Goal: Information Seeking & Learning: Understand process/instructions

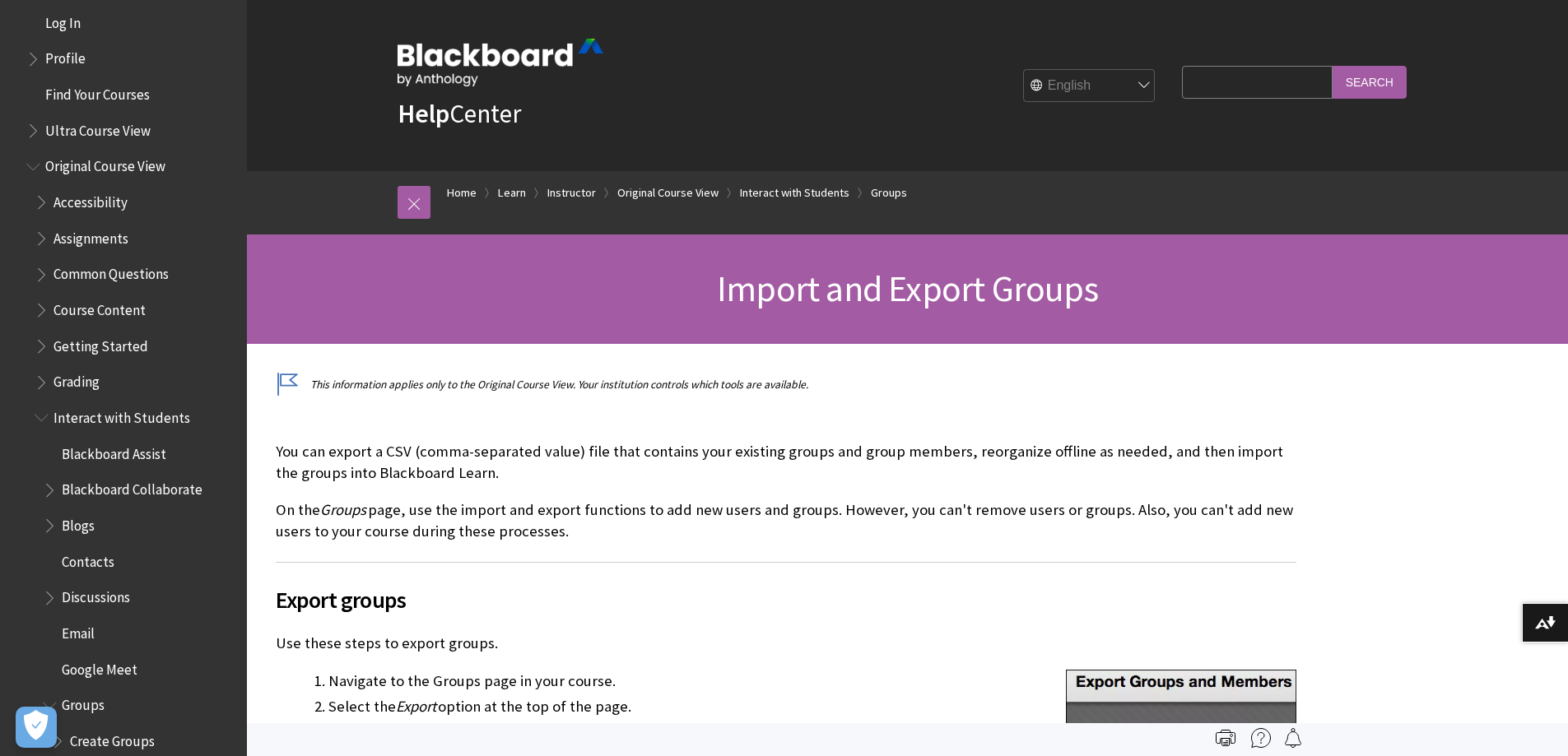
scroll to position [1897, 0]
click at [50, 487] on span "Book outline for Blackboard Learn Help" at bounding box center [51, 488] width 17 height 21
click at [39, 421] on span "Book outline for Blackboard Learn Help" at bounding box center [42, 416] width 17 height 21
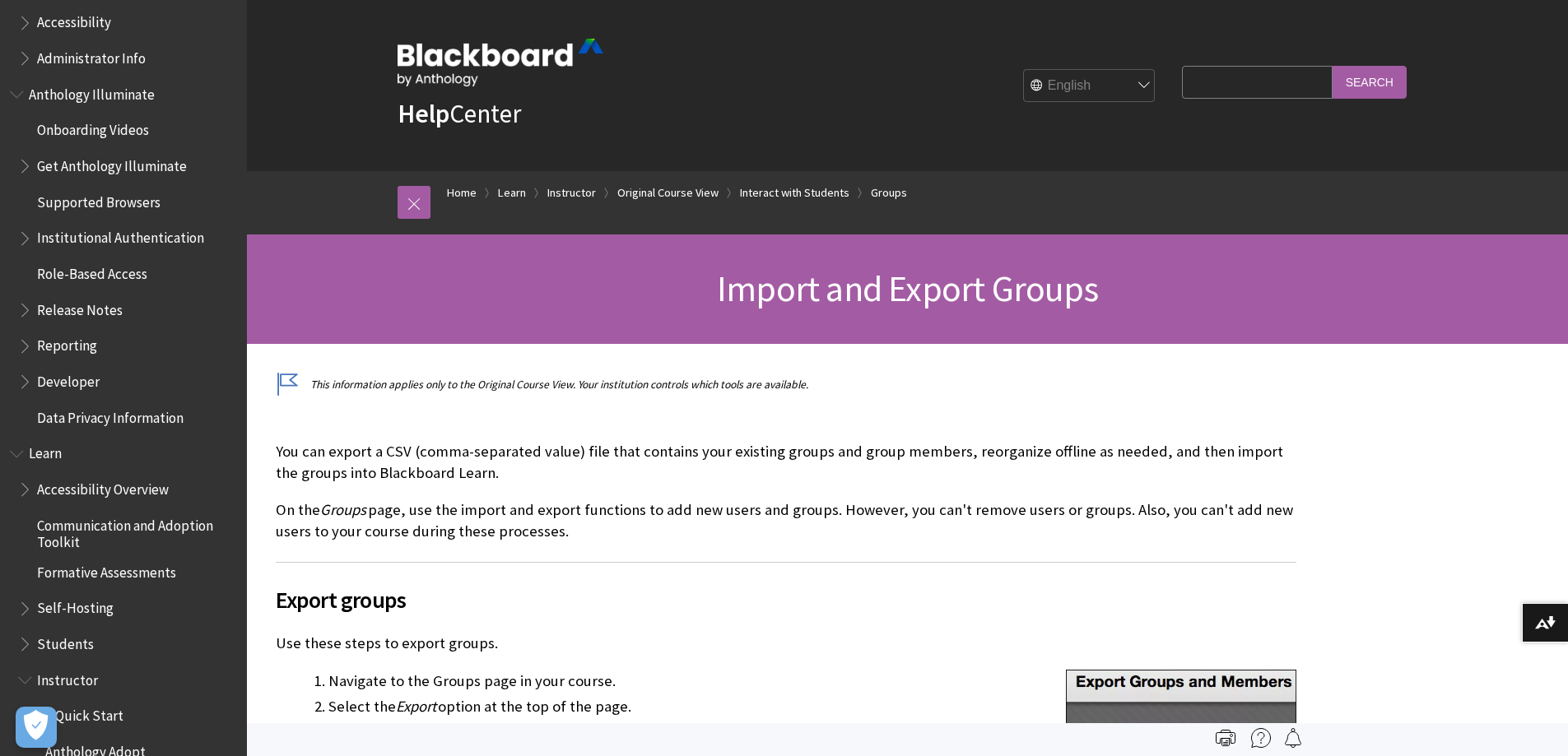
scroll to position [910, 0]
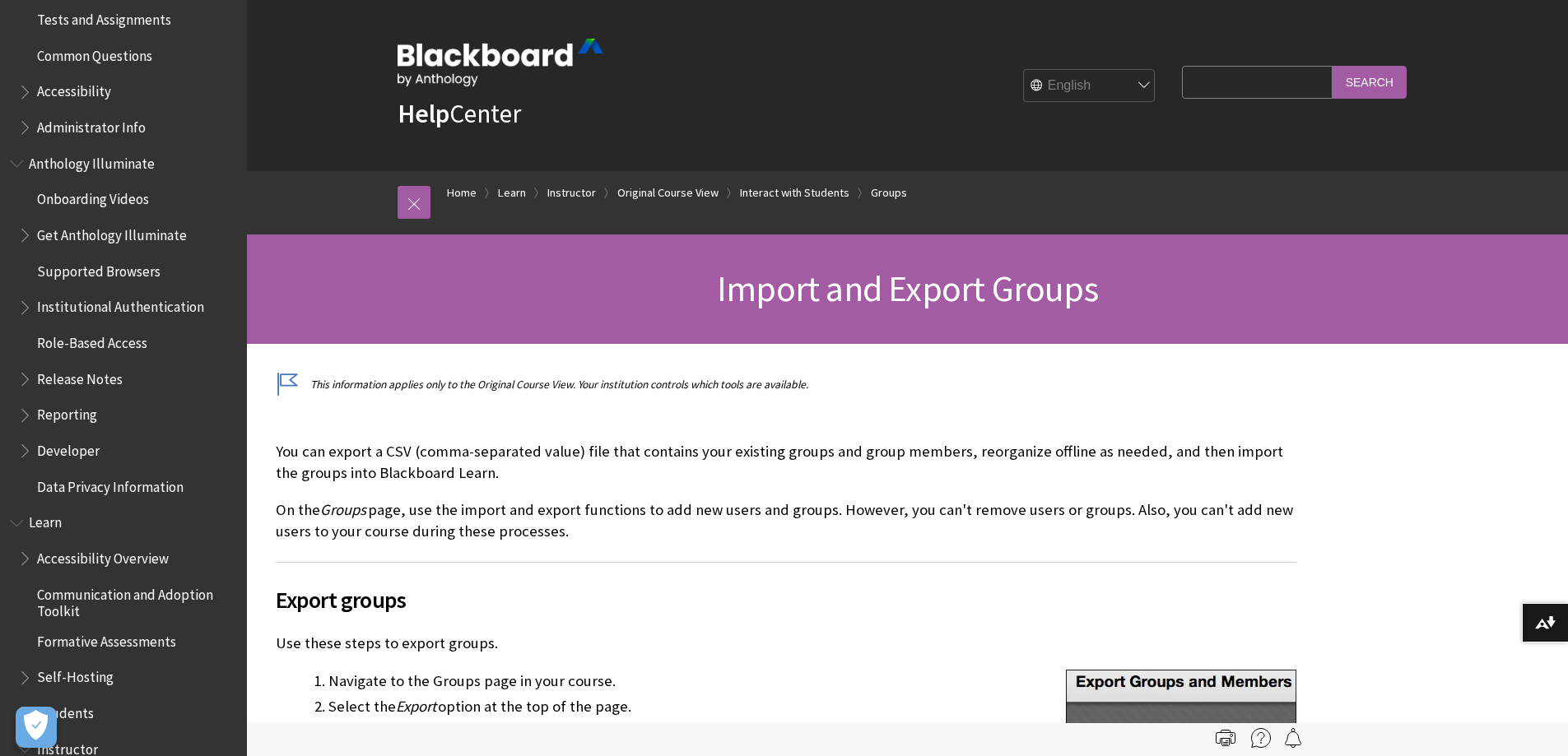
click at [19, 519] on span "Book outline for Blackboard Learn Help" at bounding box center [18, 519] width 17 height 21
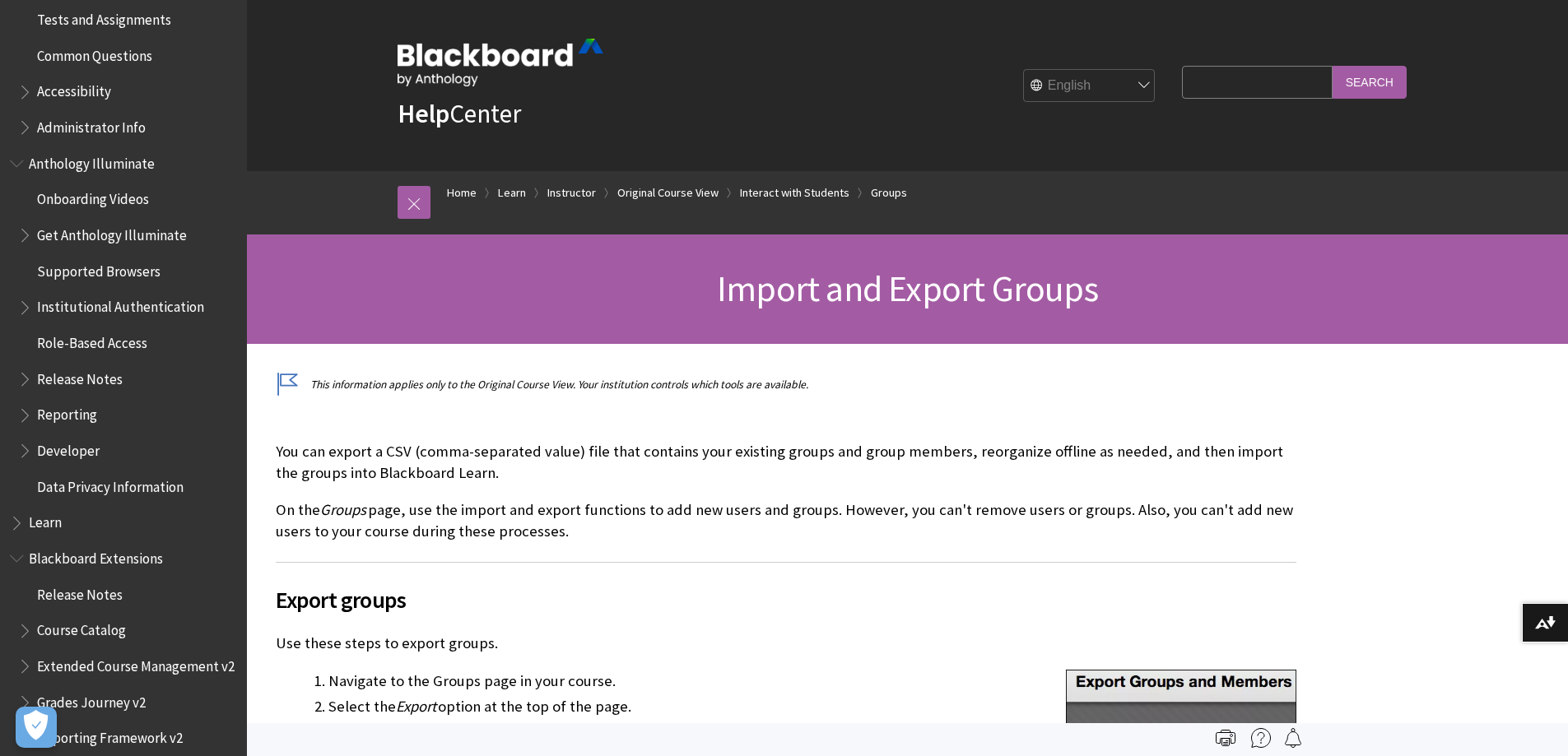
click at [14, 559] on span "Book outline for Blackboard Extensions" at bounding box center [18, 555] width 17 height 21
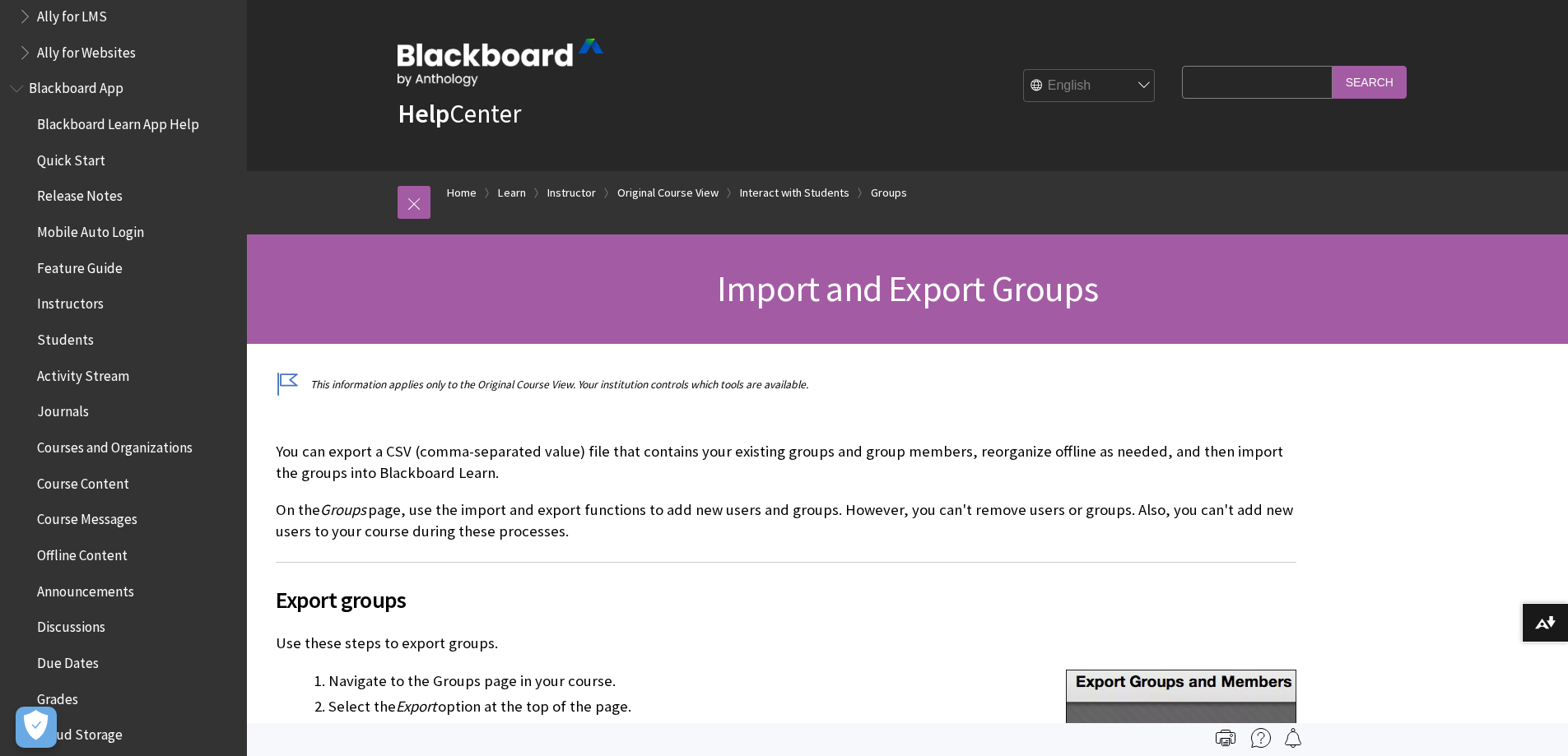
scroll to position [0, 0]
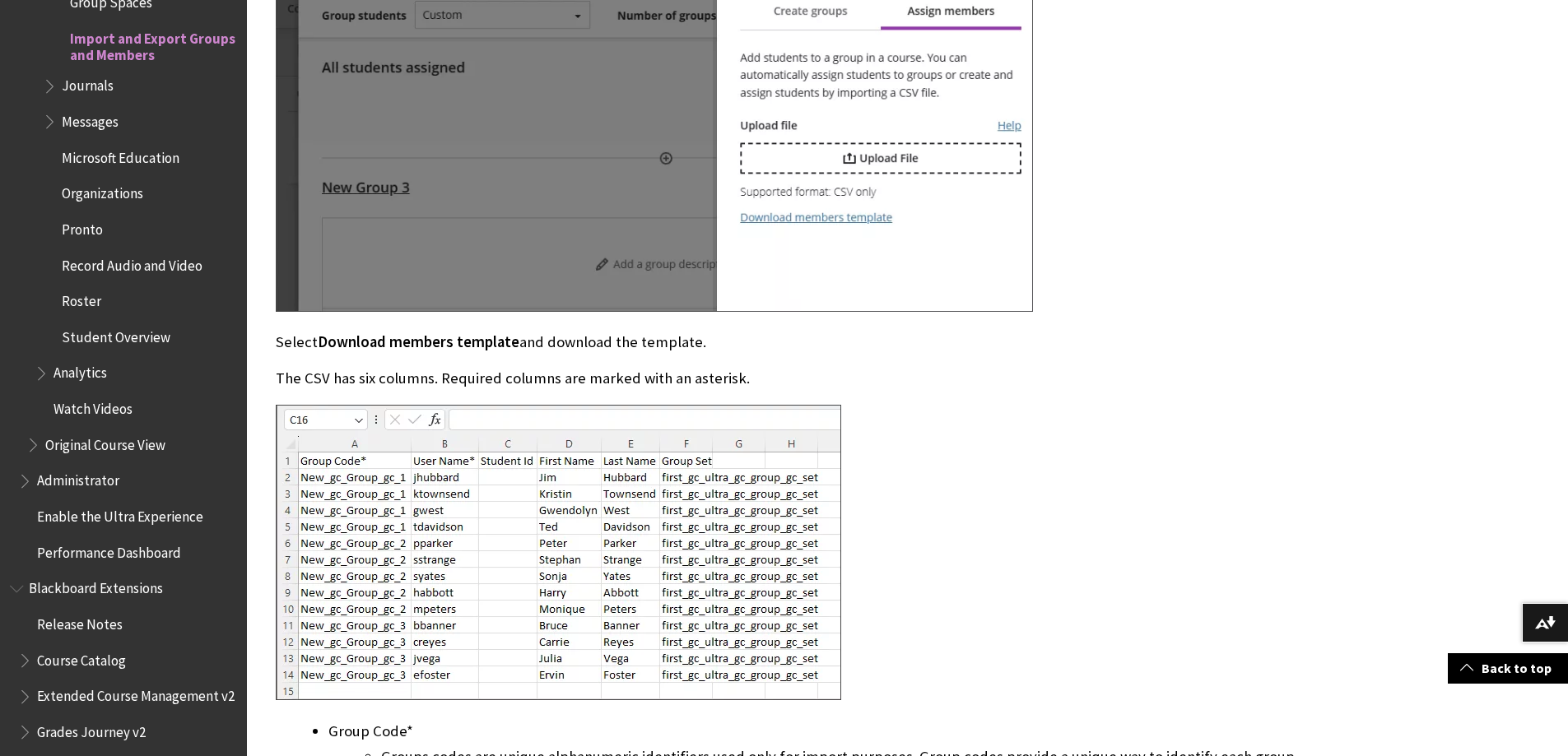
scroll to position [5759, 0]
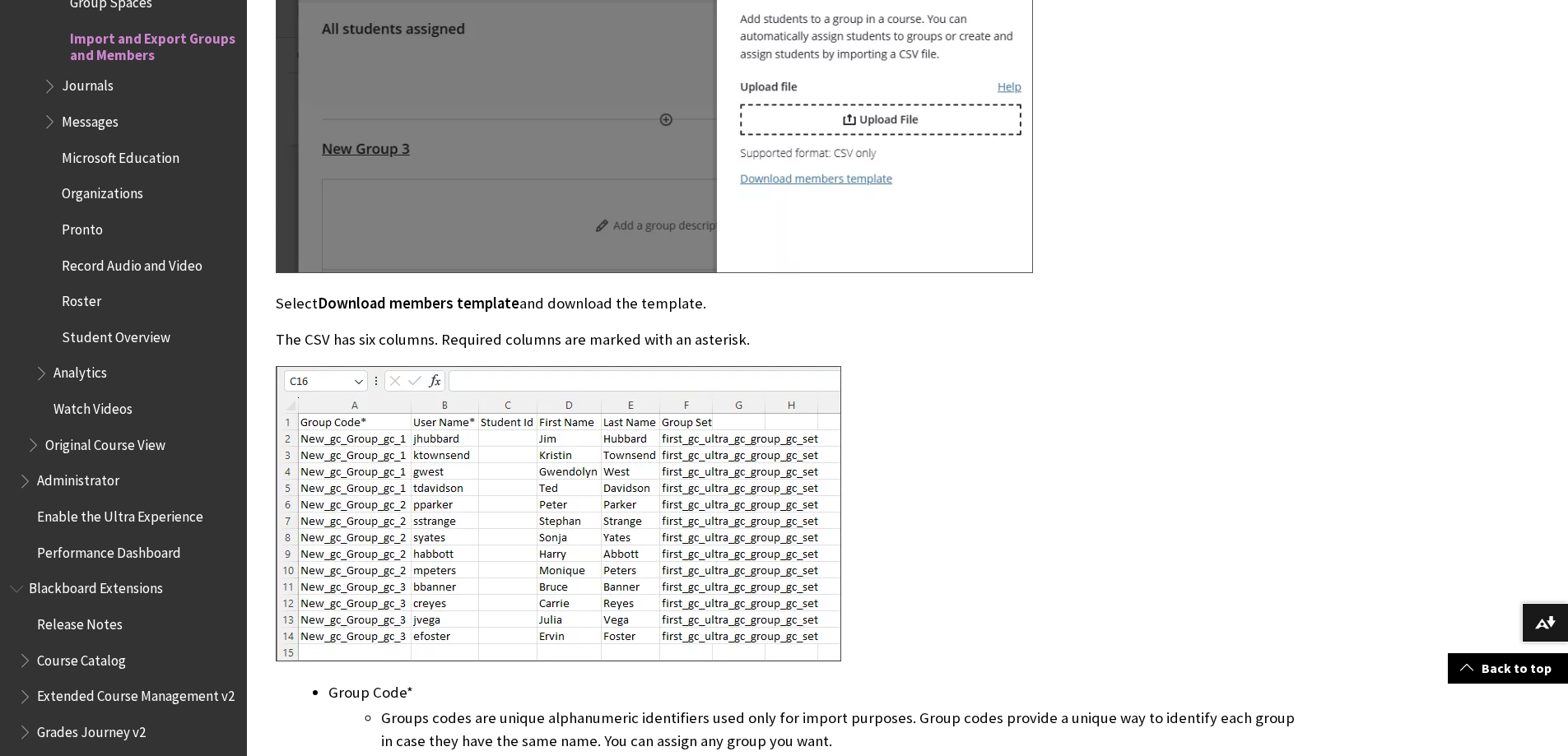
click at [946, 441] on div at bounding box center [654, 516] width 757 height 300
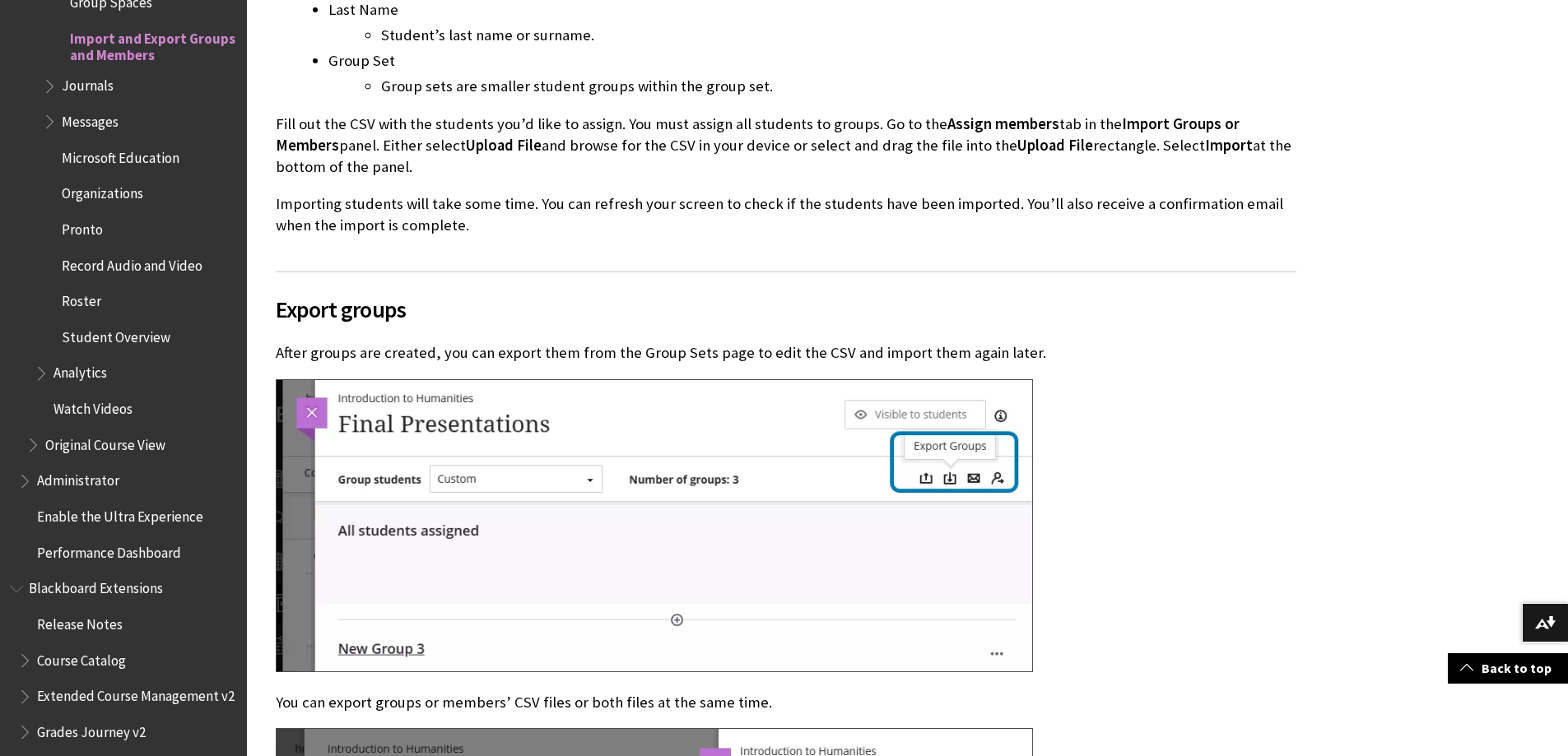
scroll to position [6747, 0]
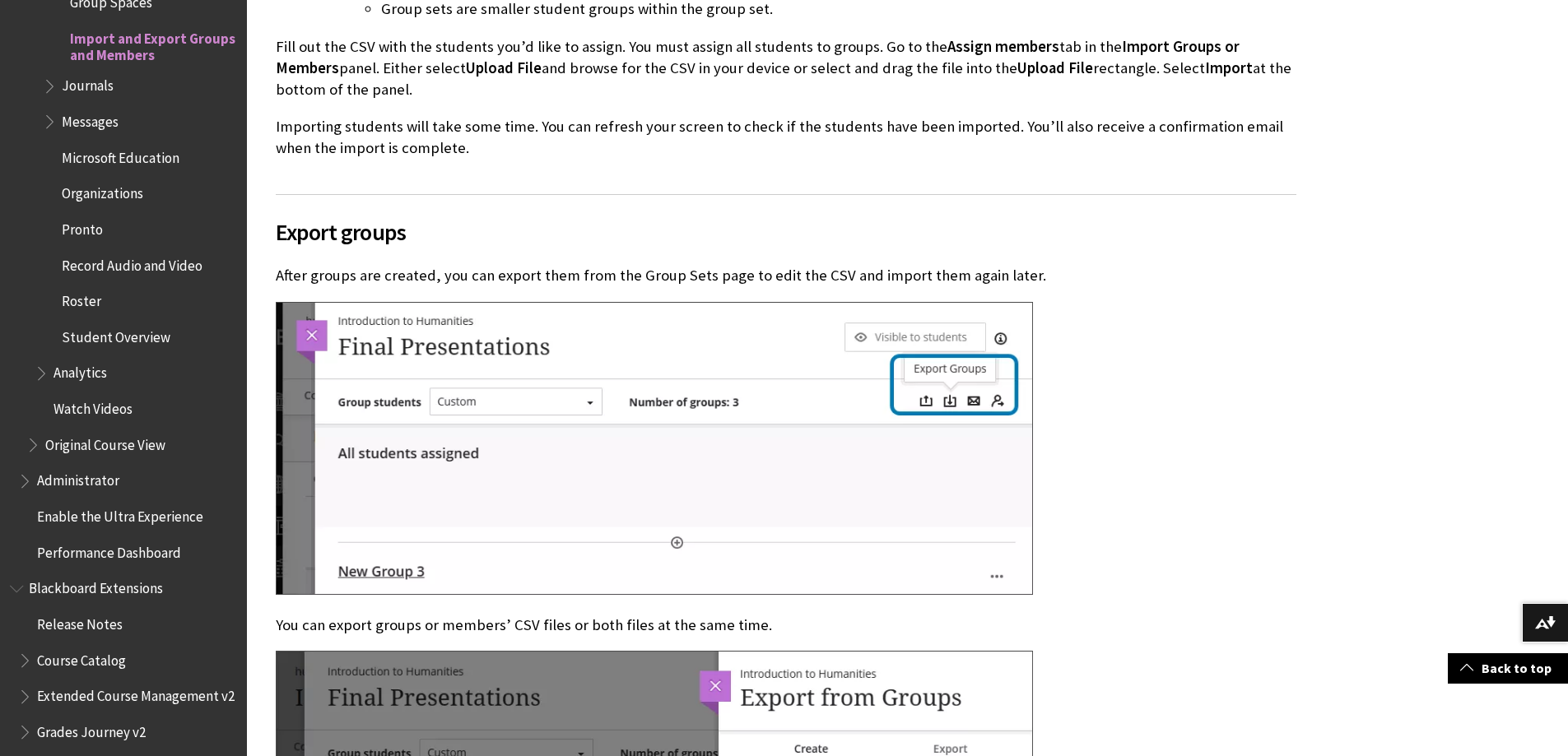
click at [1125, 372] on div at bounding box center [786, 450] width 1020 height 297
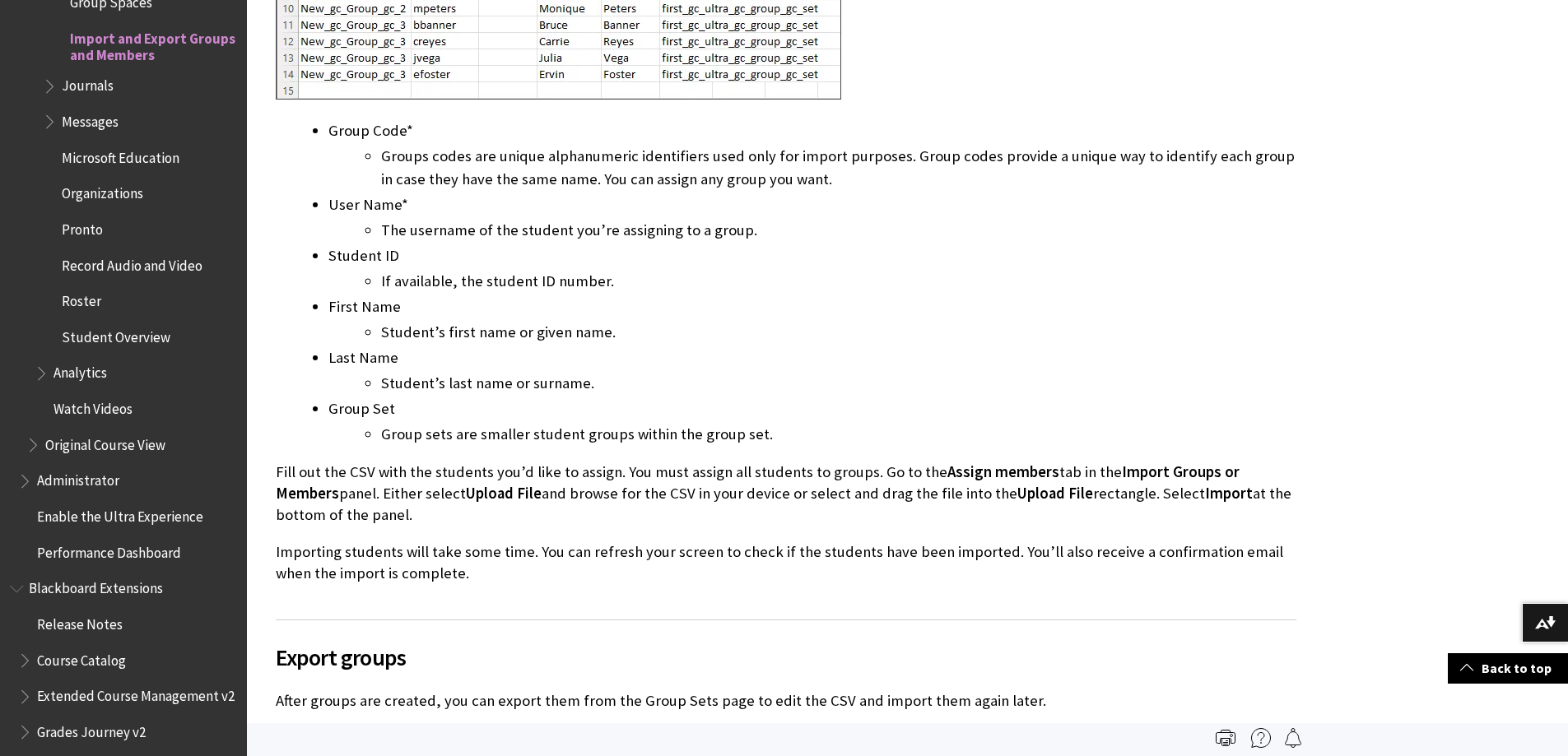
scroll to position [6088, 0]
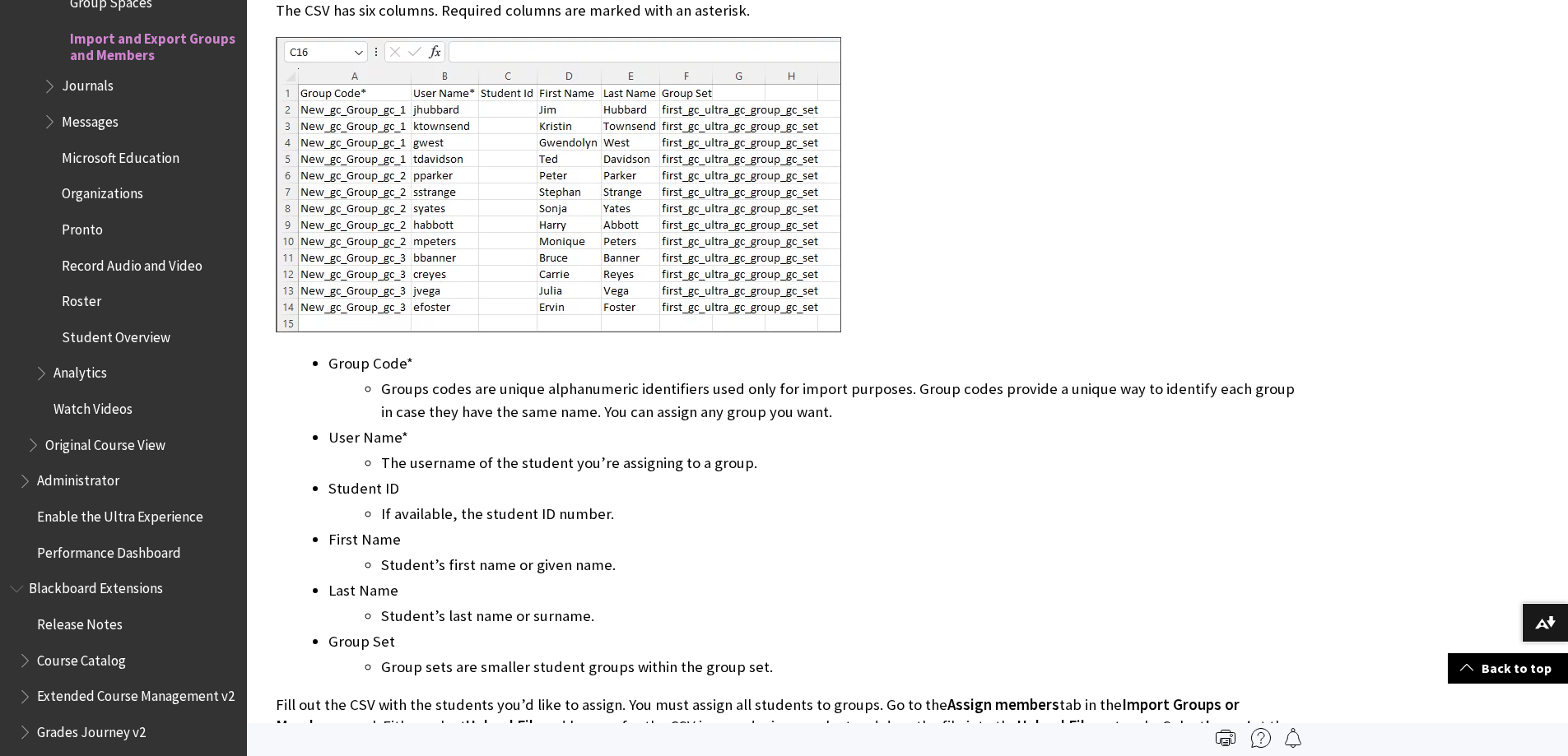
click at [543, 422] on li "Groups codes are unique alphanumeric identifiers used only for import purposes.…" at bounding box center [838, 400] width 915 height 46
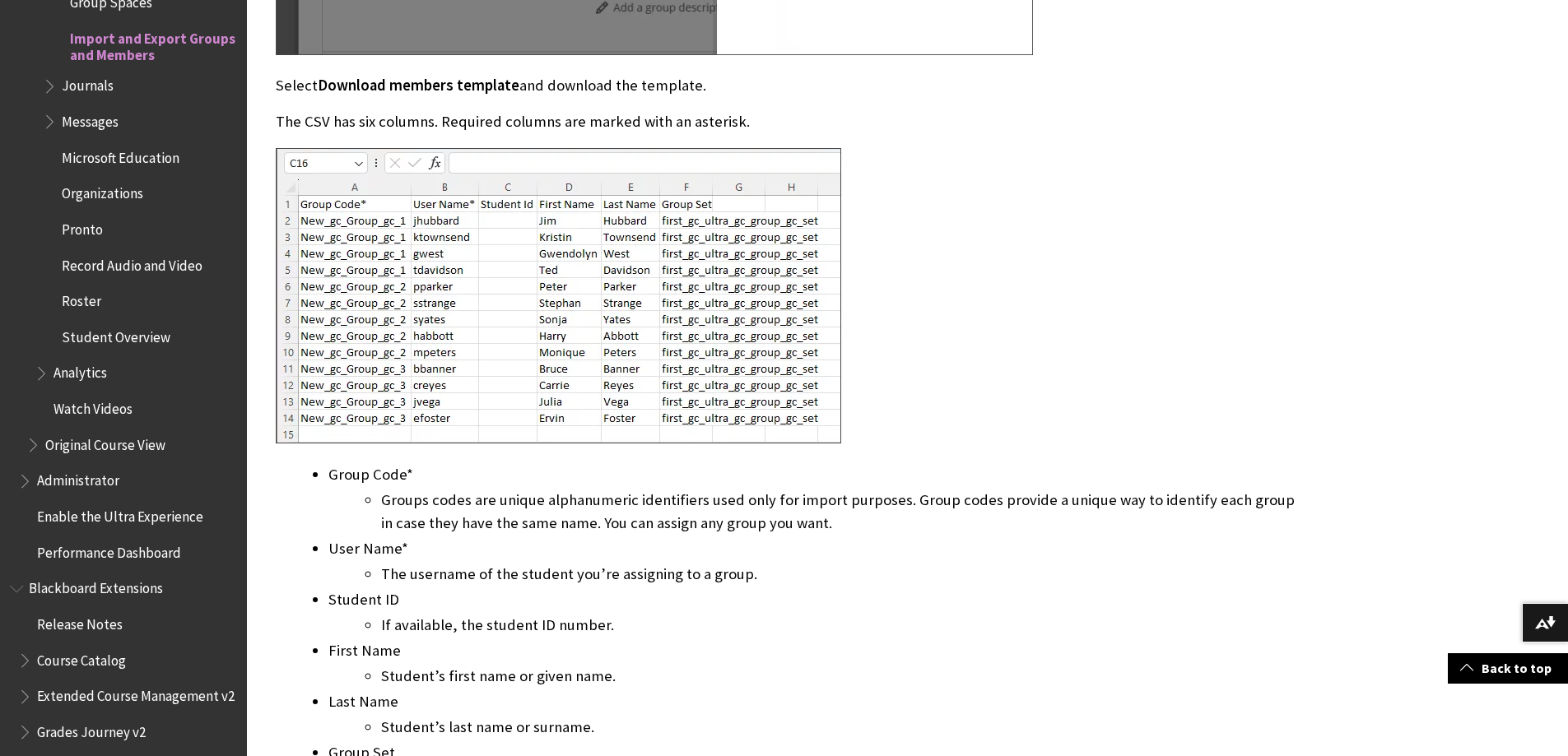
scroll to position [6006, 0]
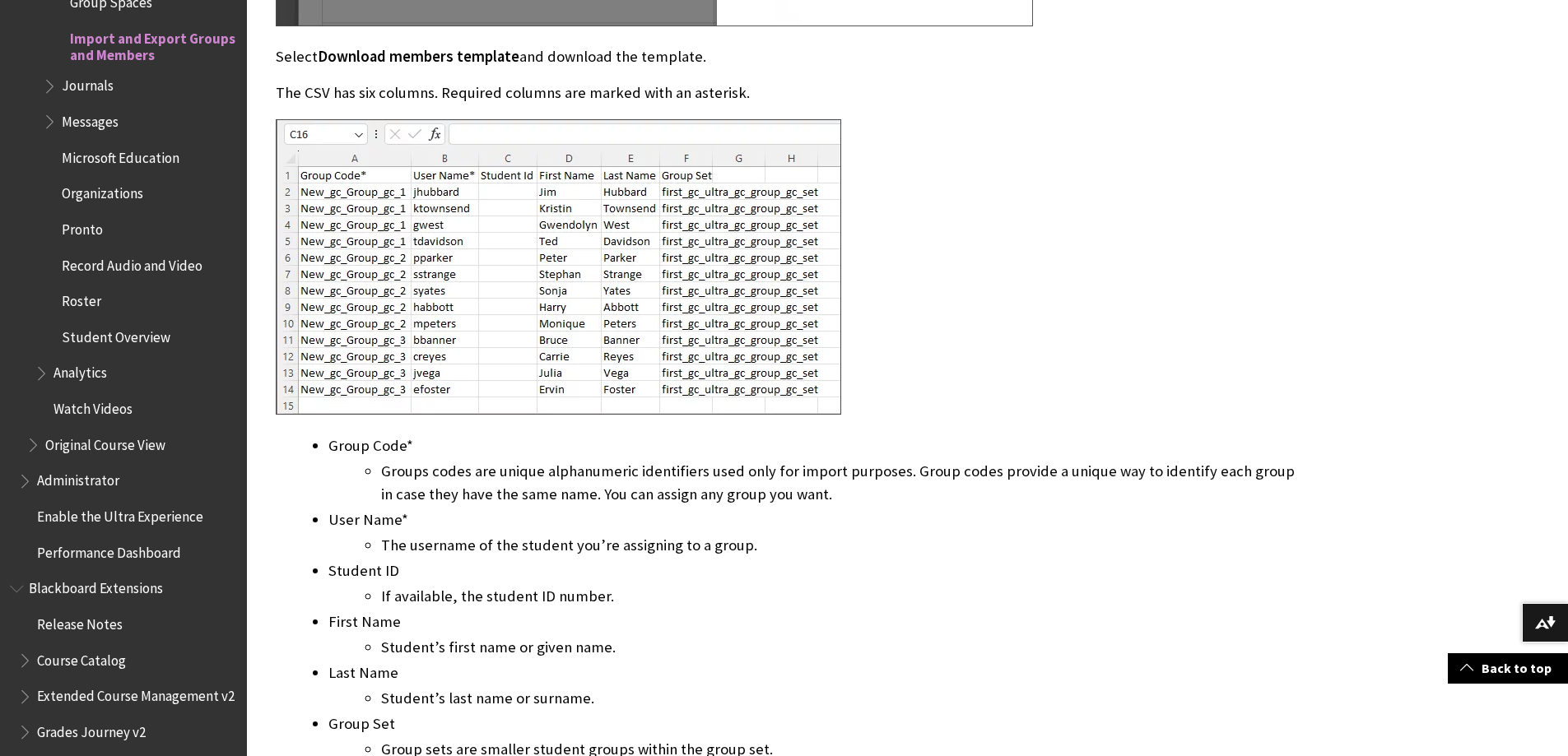
click at [967, 347] on div at bounding box center [654, 269] width 757 height 300
click at [942, 347] on div at bounding box center [654, 269] width 757 height 300
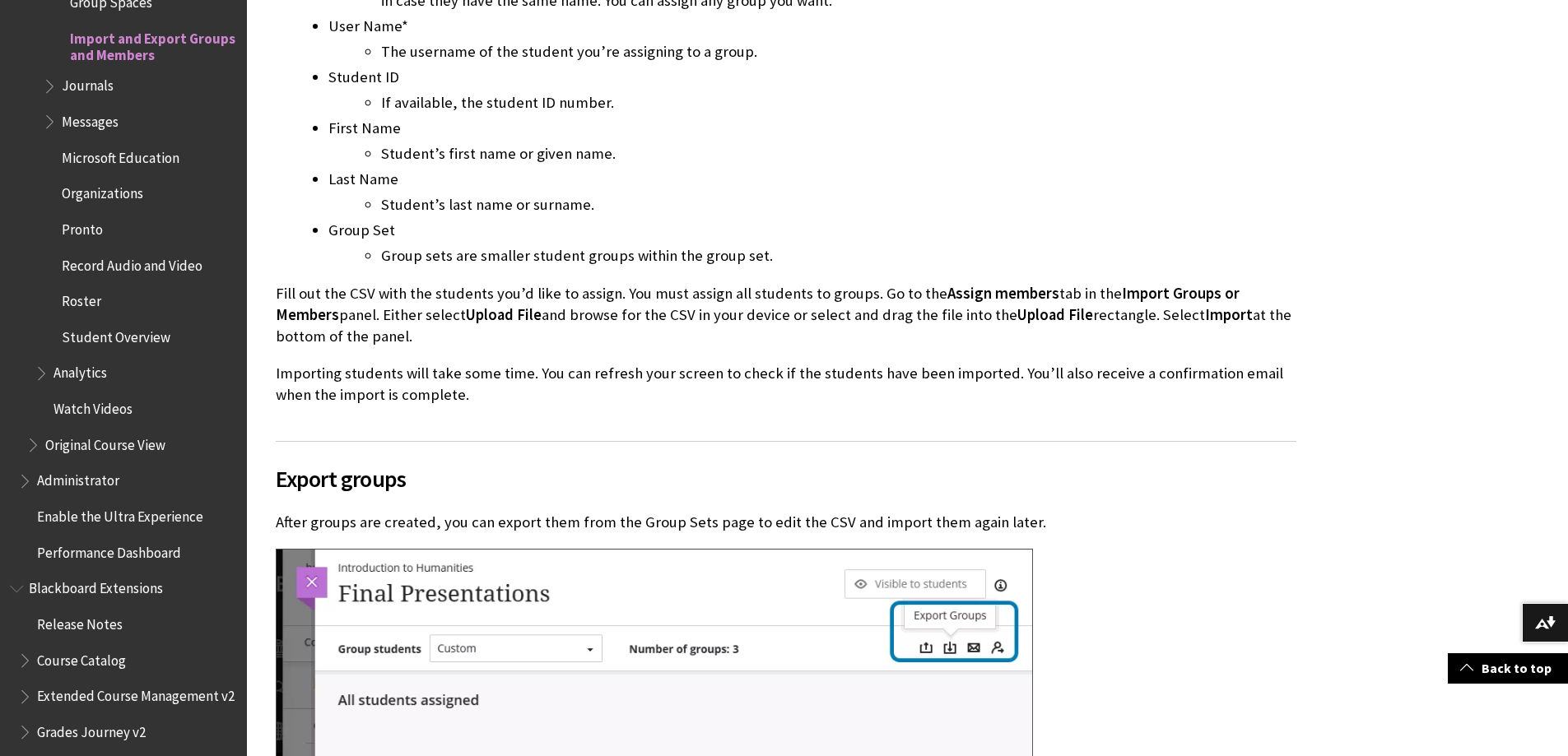
scroll to position [6993, 0]
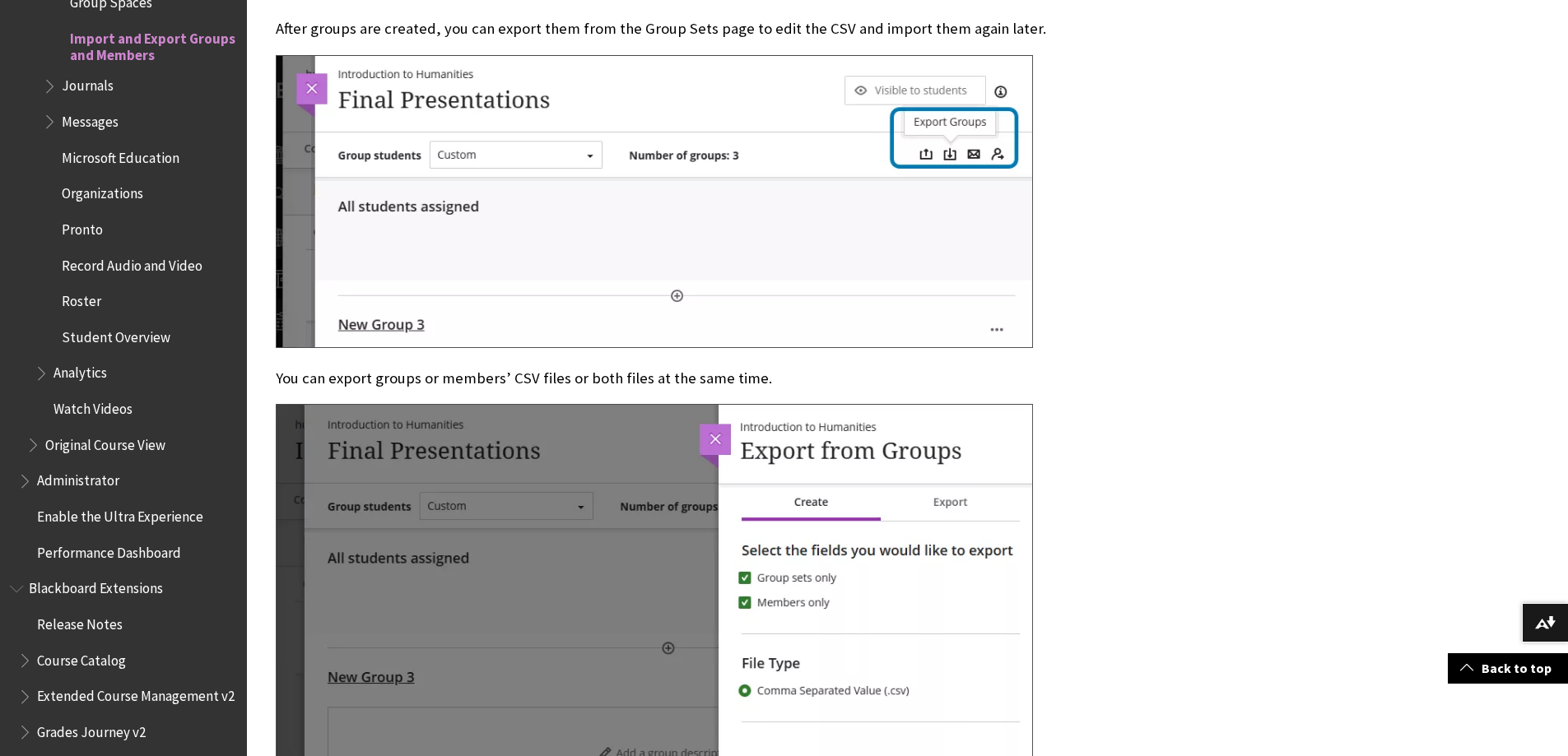
click at [1254, 471] on div at bounding box center [786, 642] width 1020 height 476
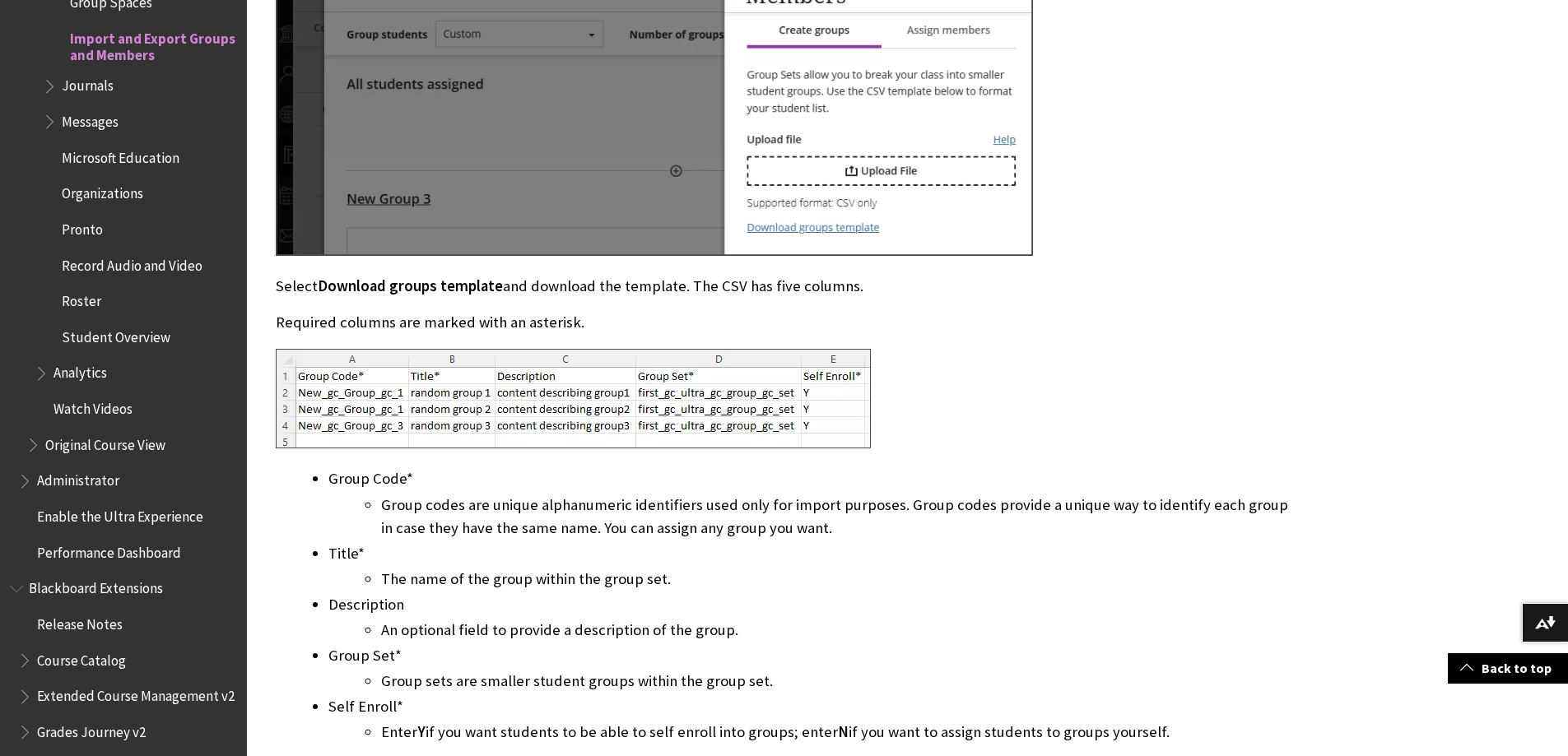
scroll to position [4657, 0]
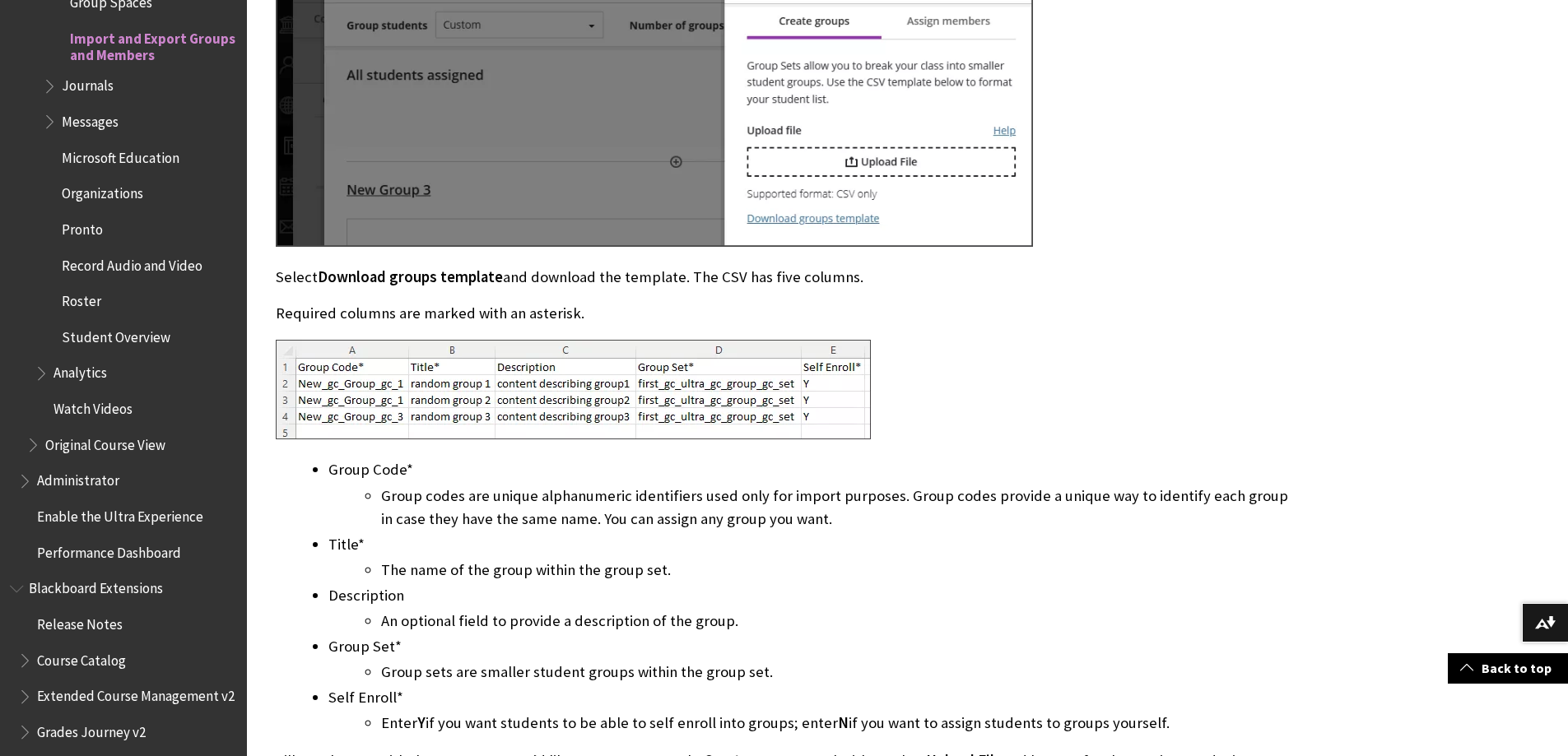
click at [788, 549] on li "Title* The name of the group within the group set." at bounding box center [813, 558] width 968 height 48
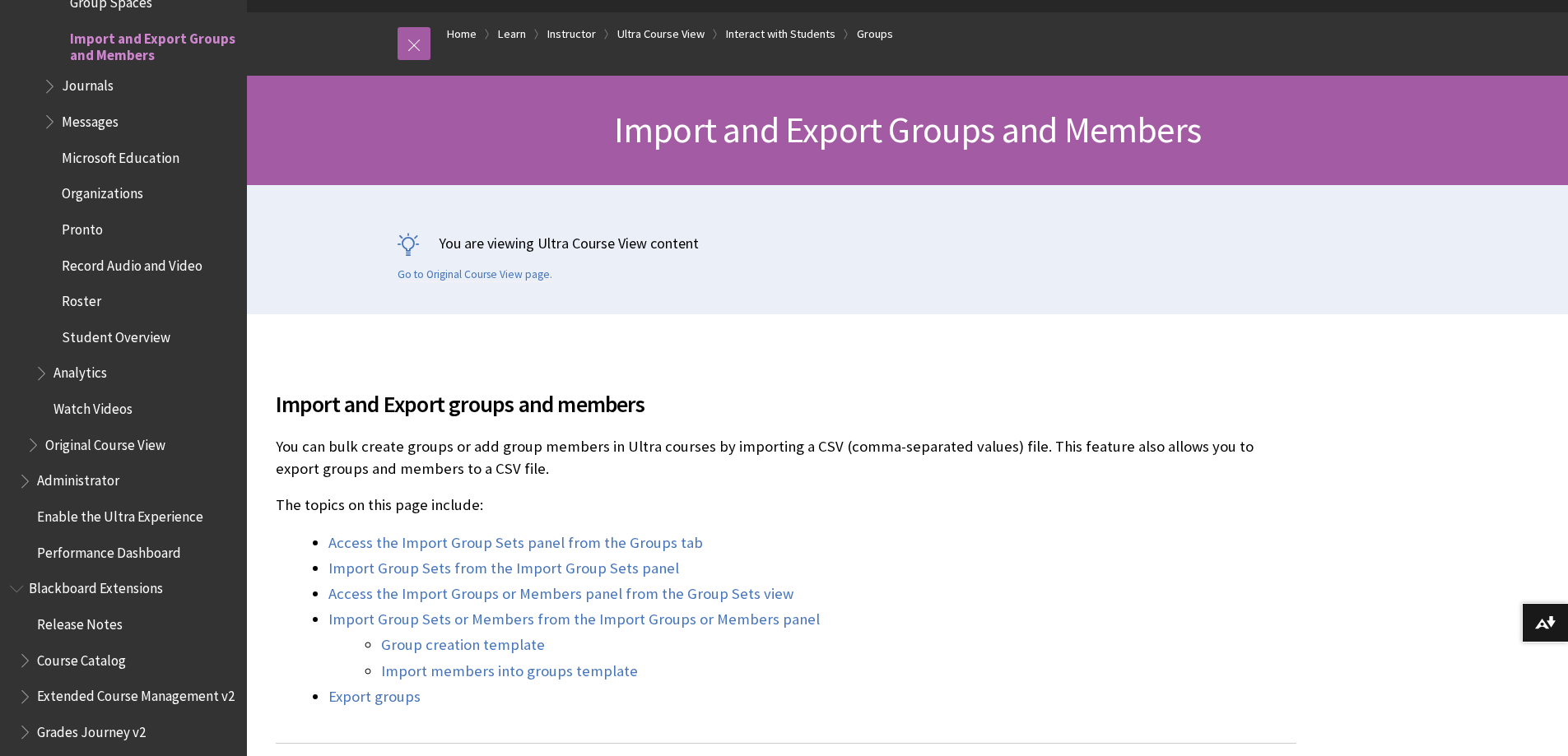
scroll to position [494, 0]
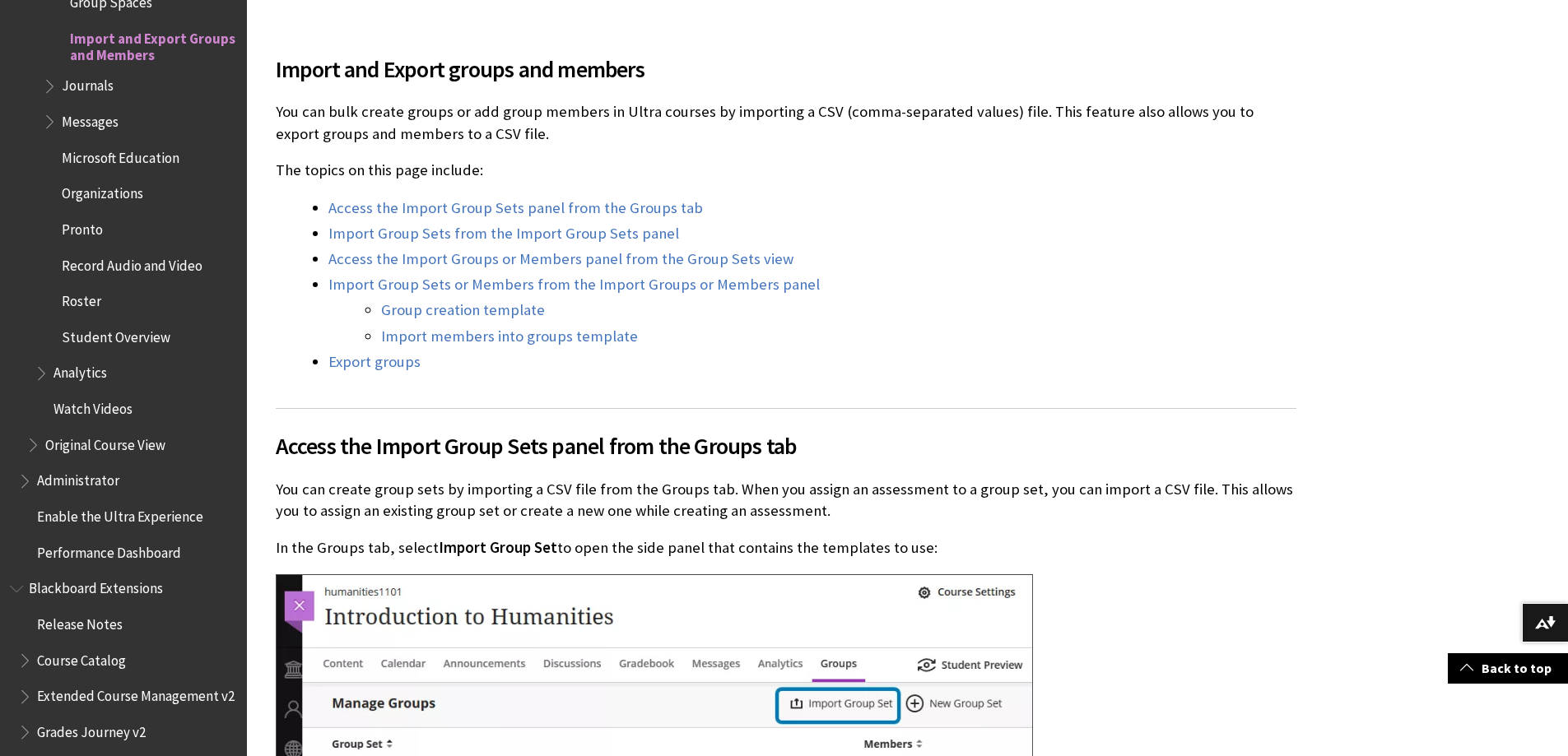
click at [1049, 474] on div "Access the Import Group Sets panel from the Groups tab You can create group set…" at bounding box center [786, 689] width 1020 height 560
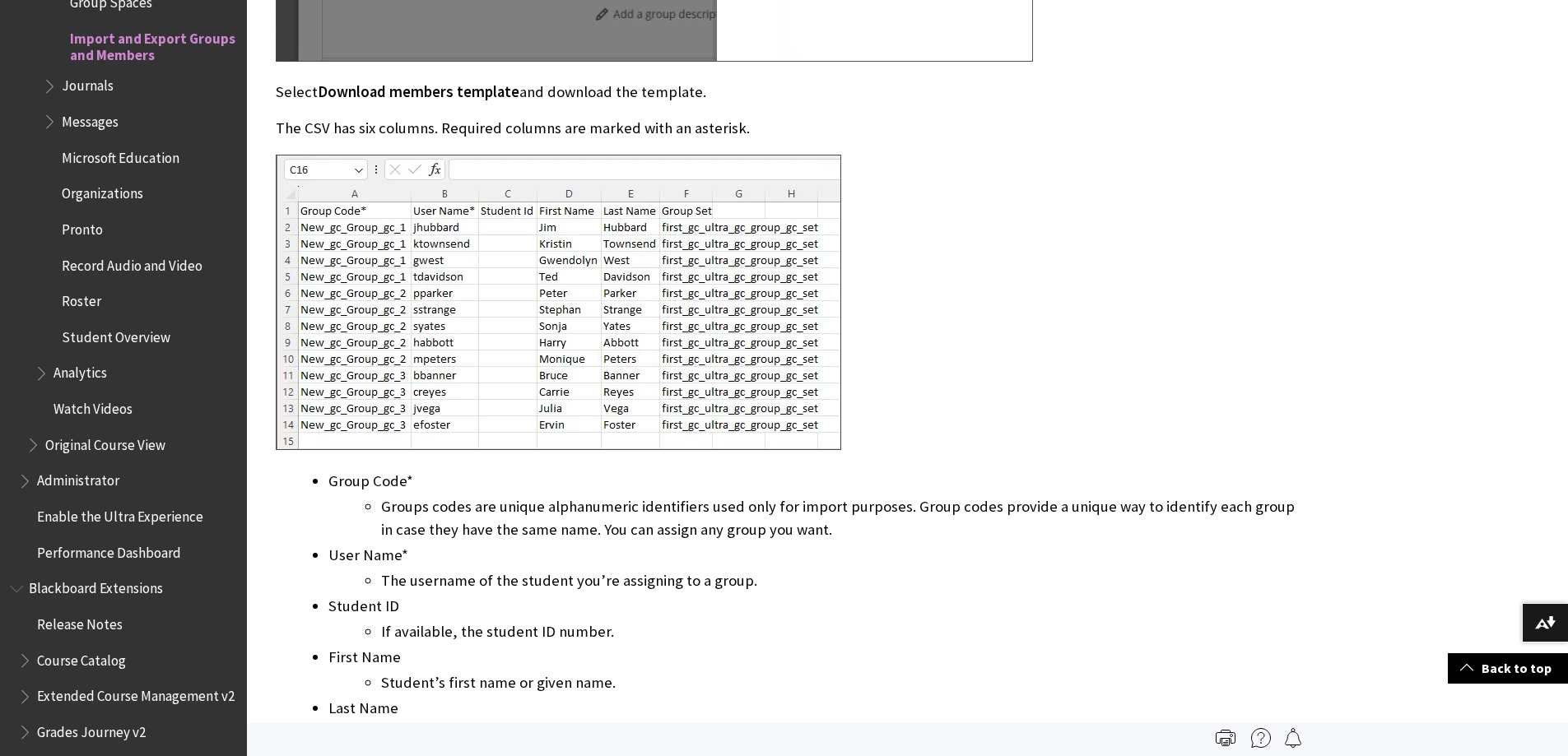
scroll to position [5924, 0]
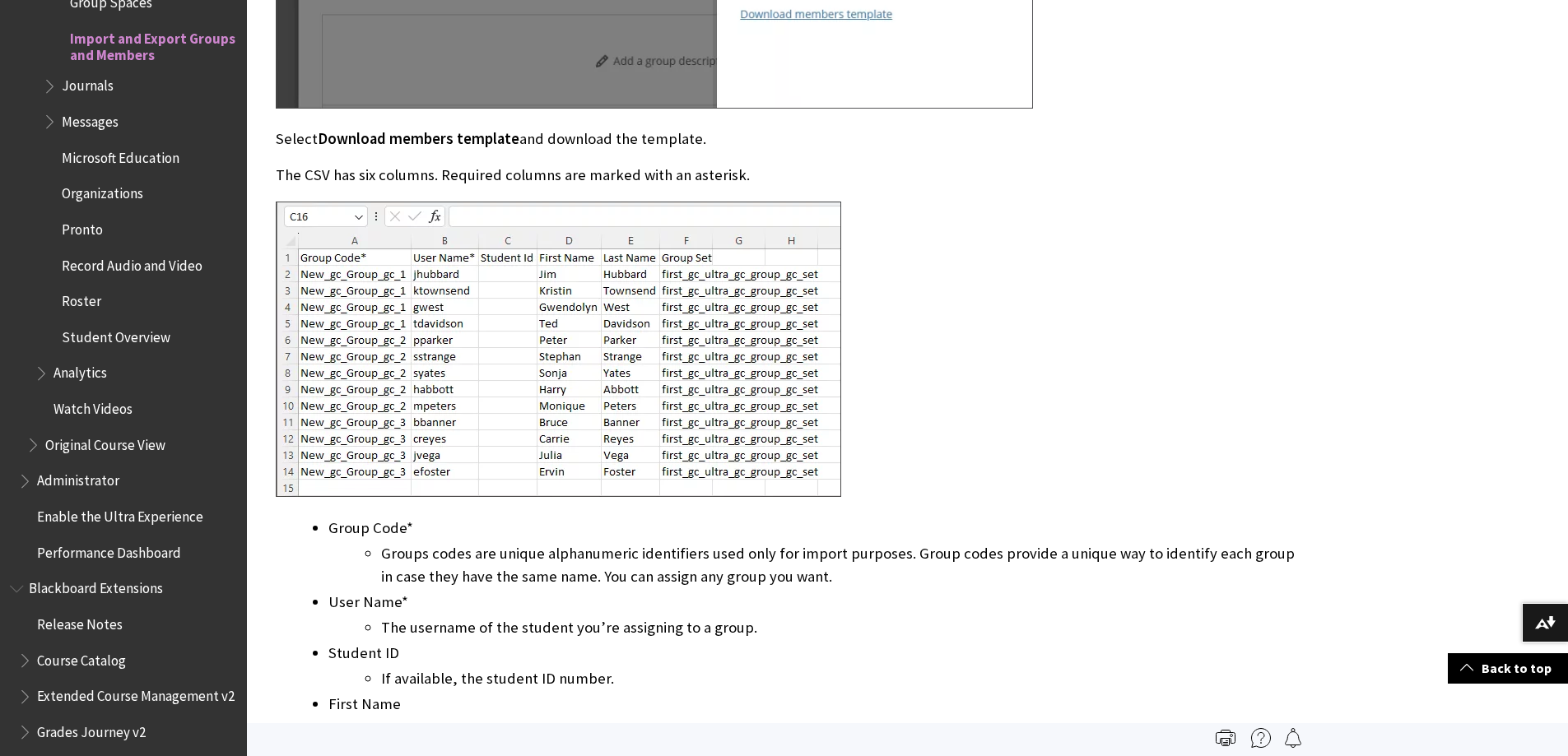
click at [845, 300] on div at bounding box center [654, 352] width 757 height 300
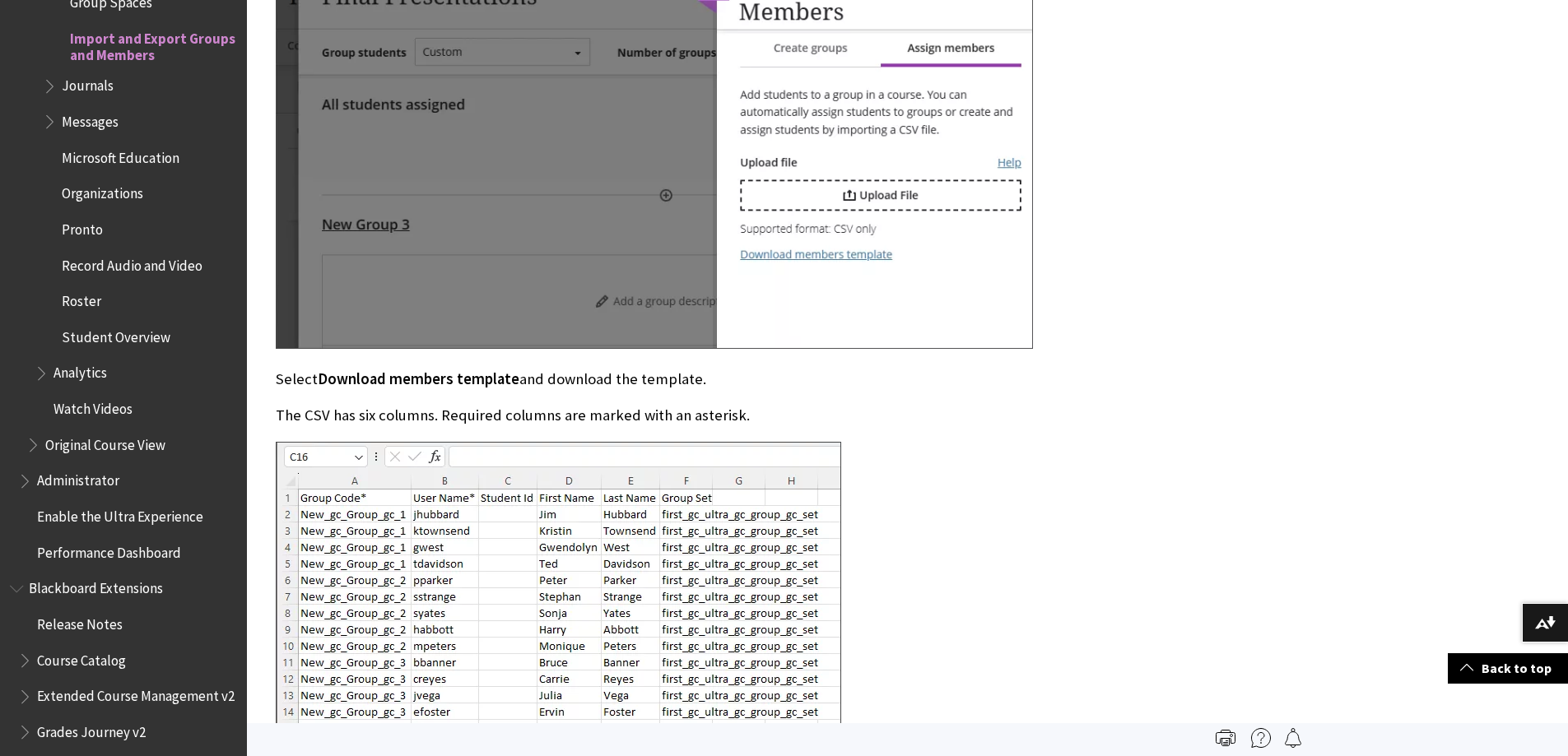
scroll to position [5595, 0]
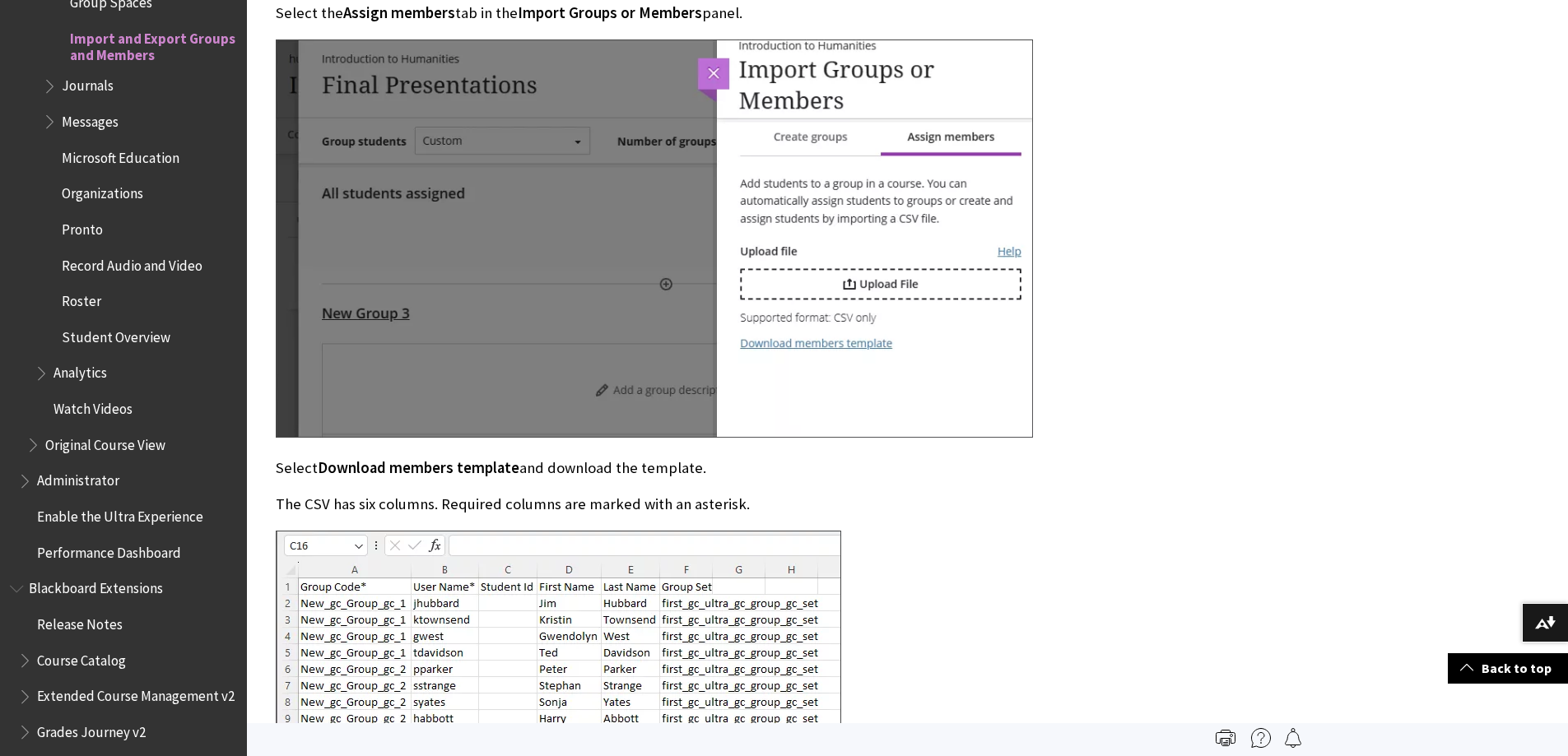
click at [1013, 328] on img at bounding box center [654, 239] width 757 height 399
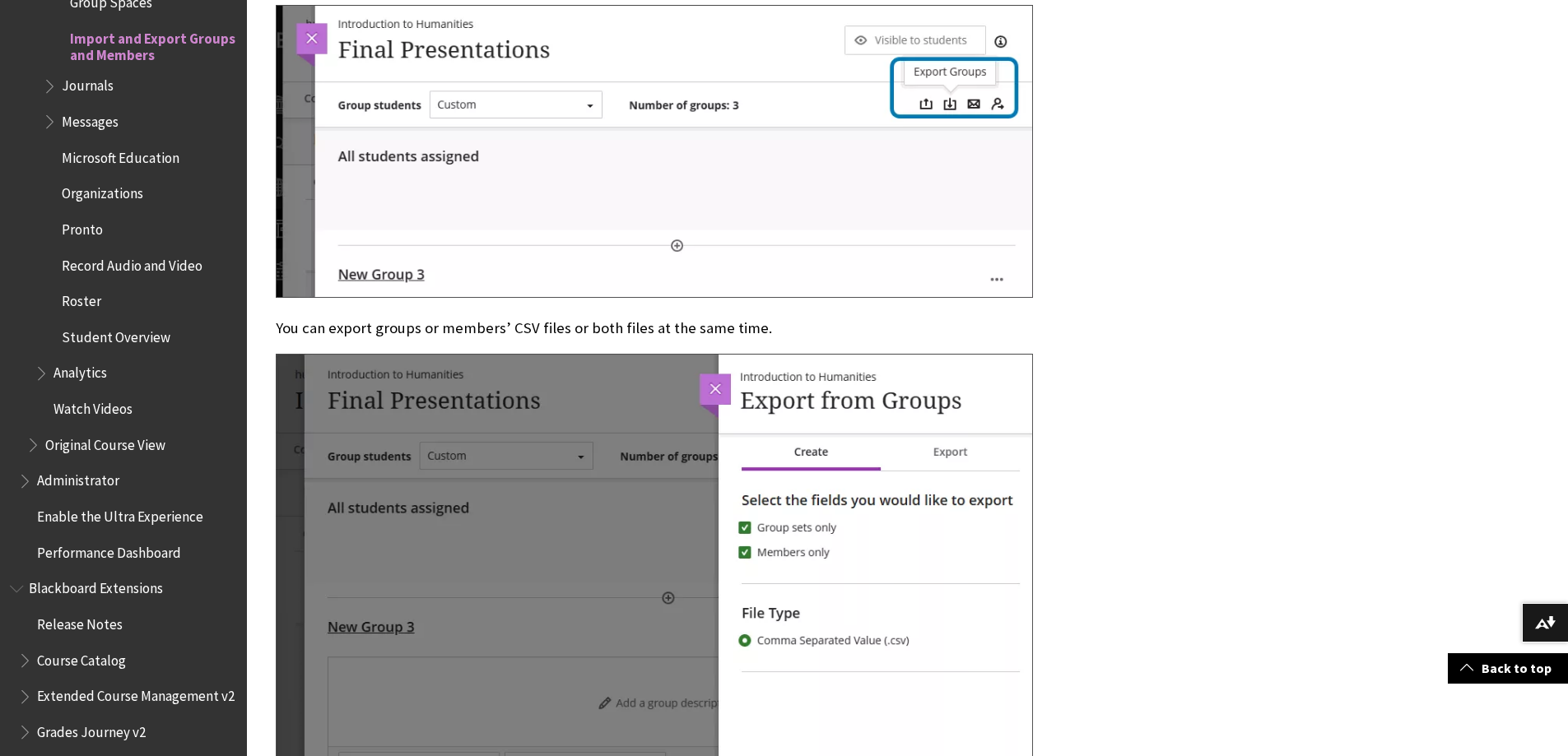
scroll to position [7075, 0]
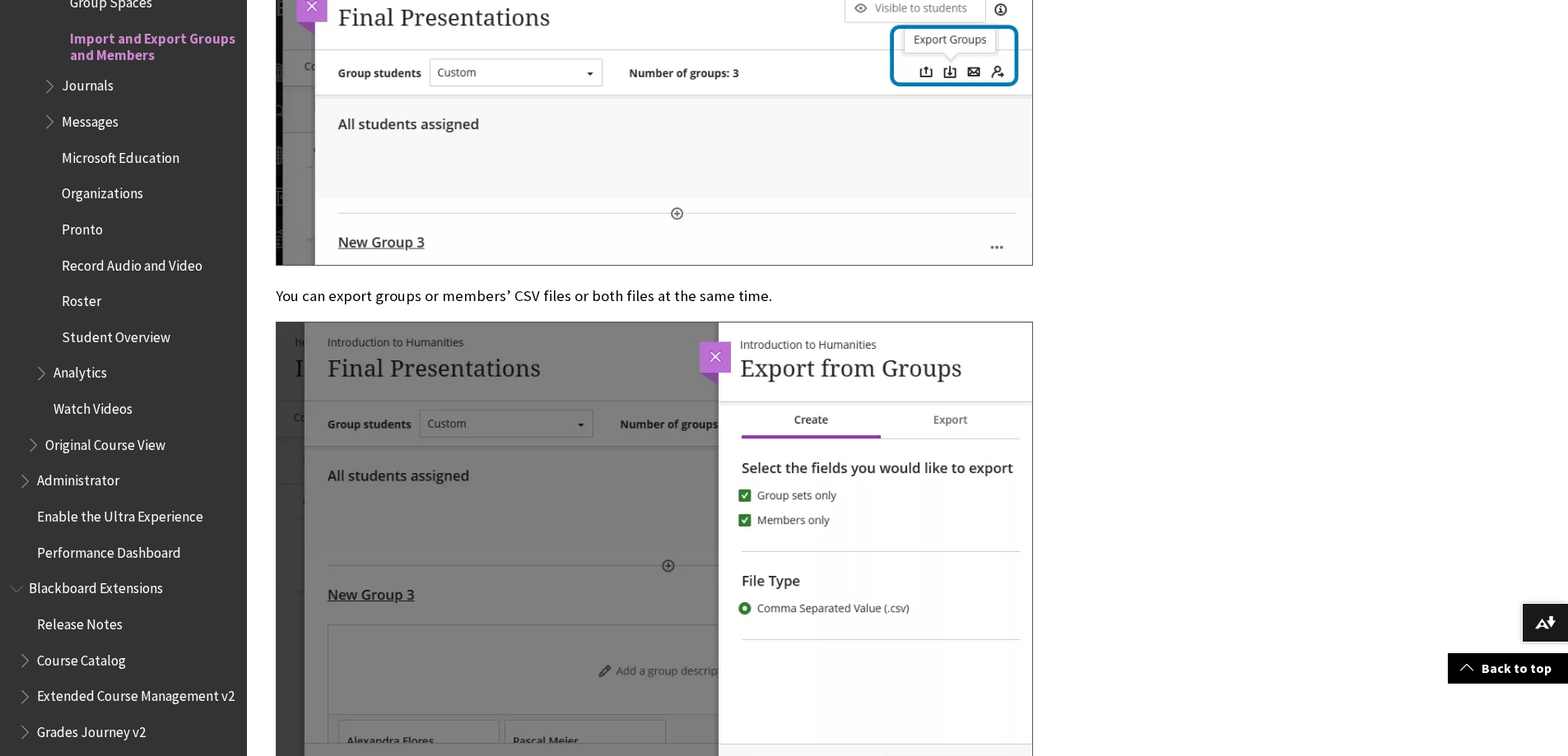
click at [1195, 312] on div "Export groups After groups are created, you can export them from the Group Sets…" at bounding box center [786, 579] width 1020 height 1428
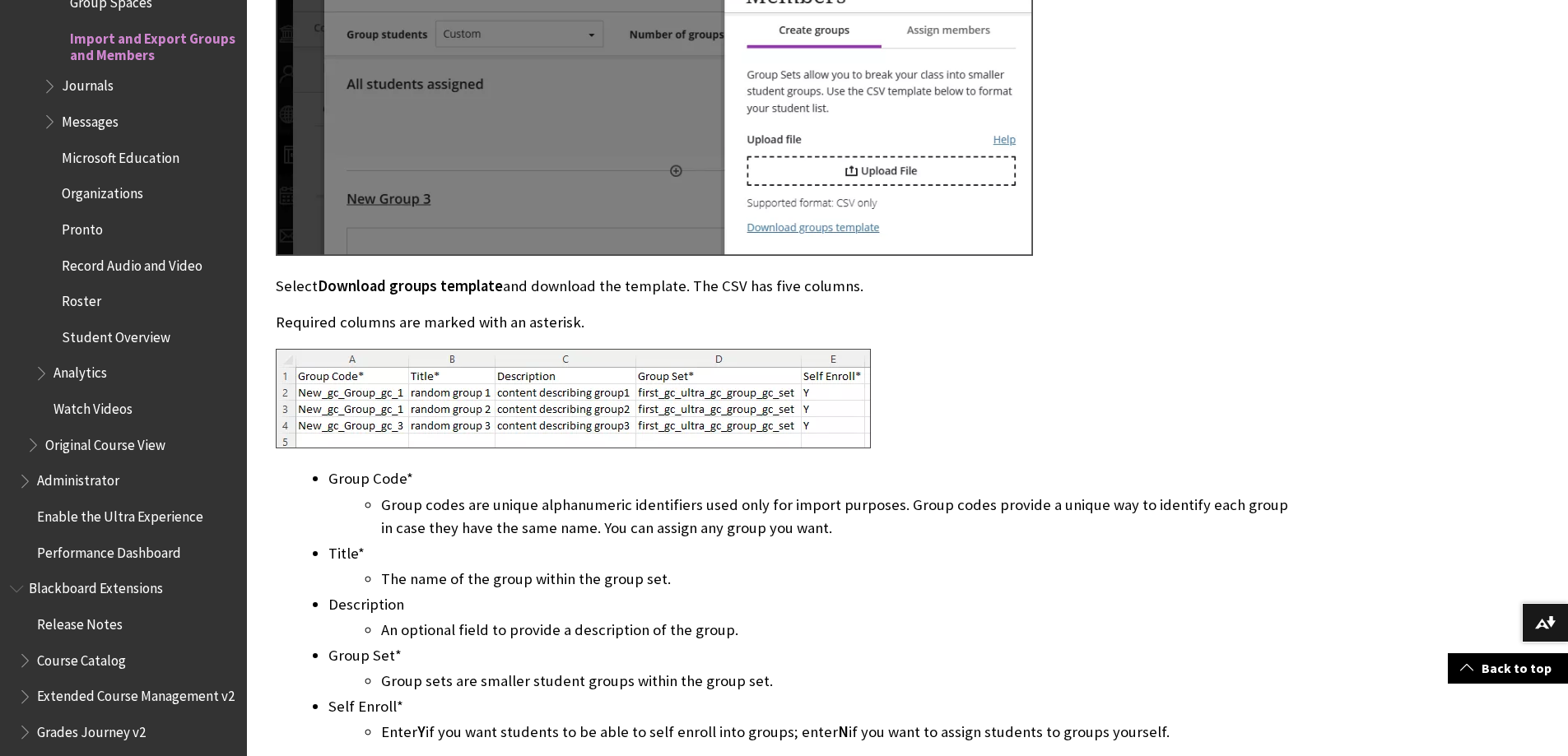
scroll to position [4690, 0]
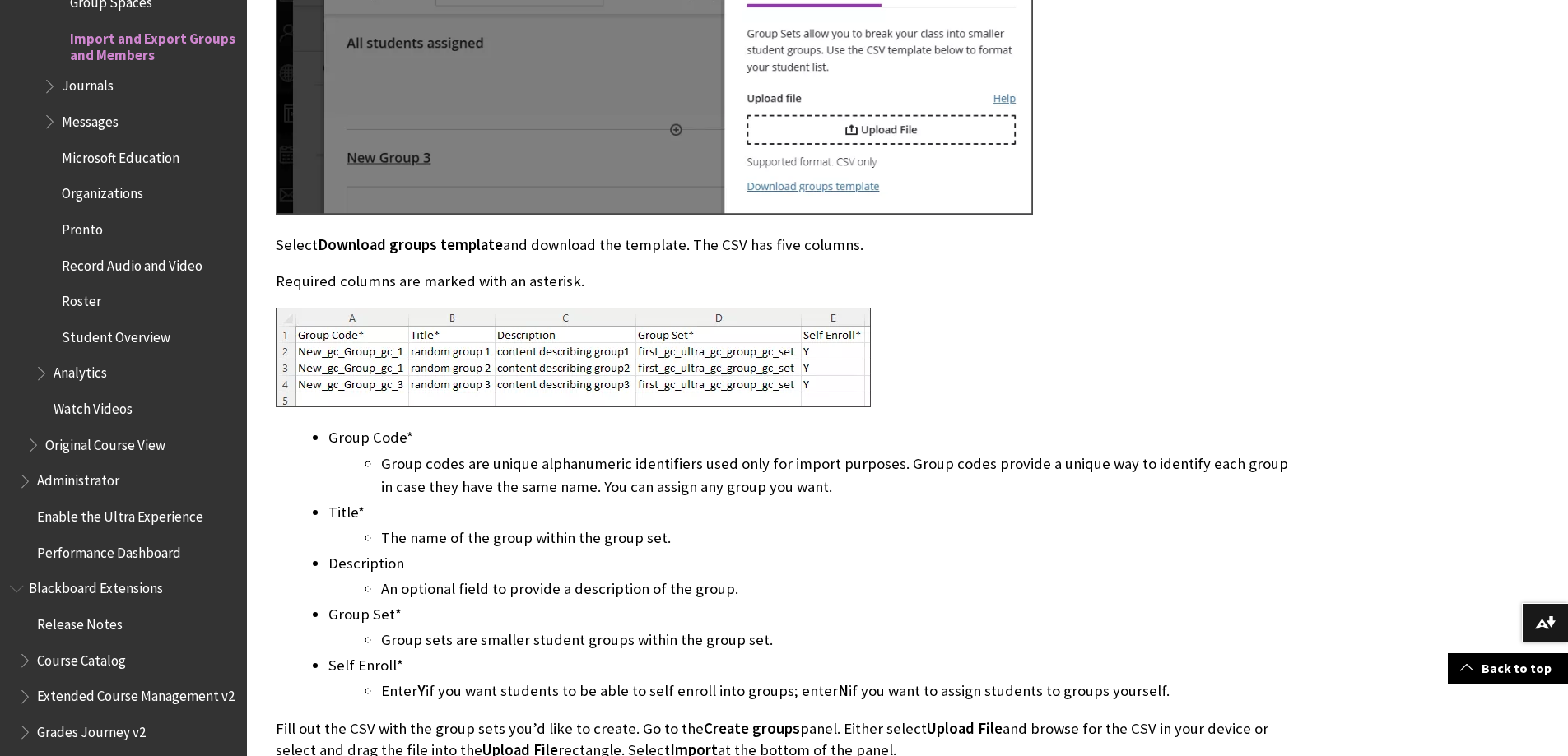
click at [1061, 311] on div at bounding box center [786, 359] width 1020 height 103
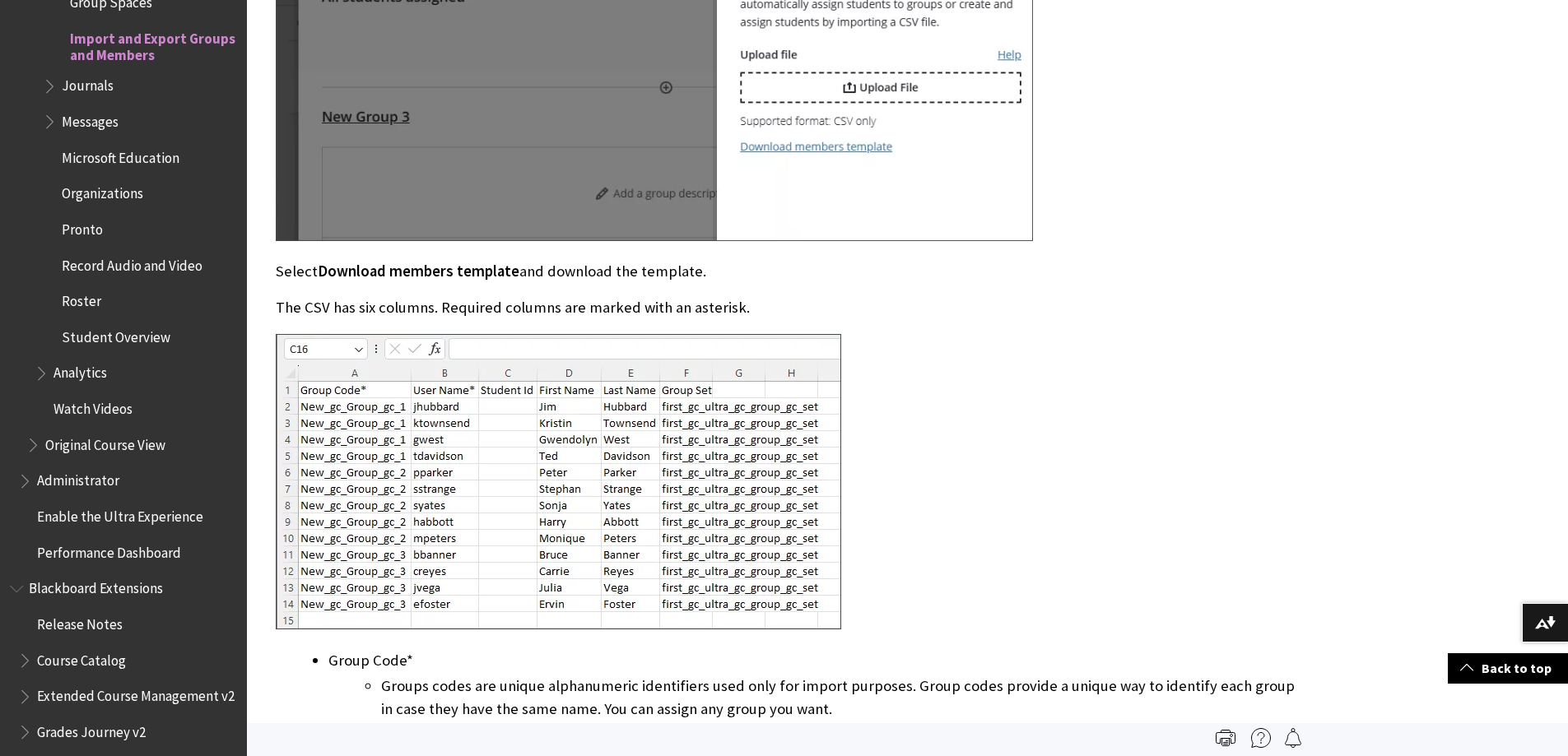
scroll to position [5759, 0]
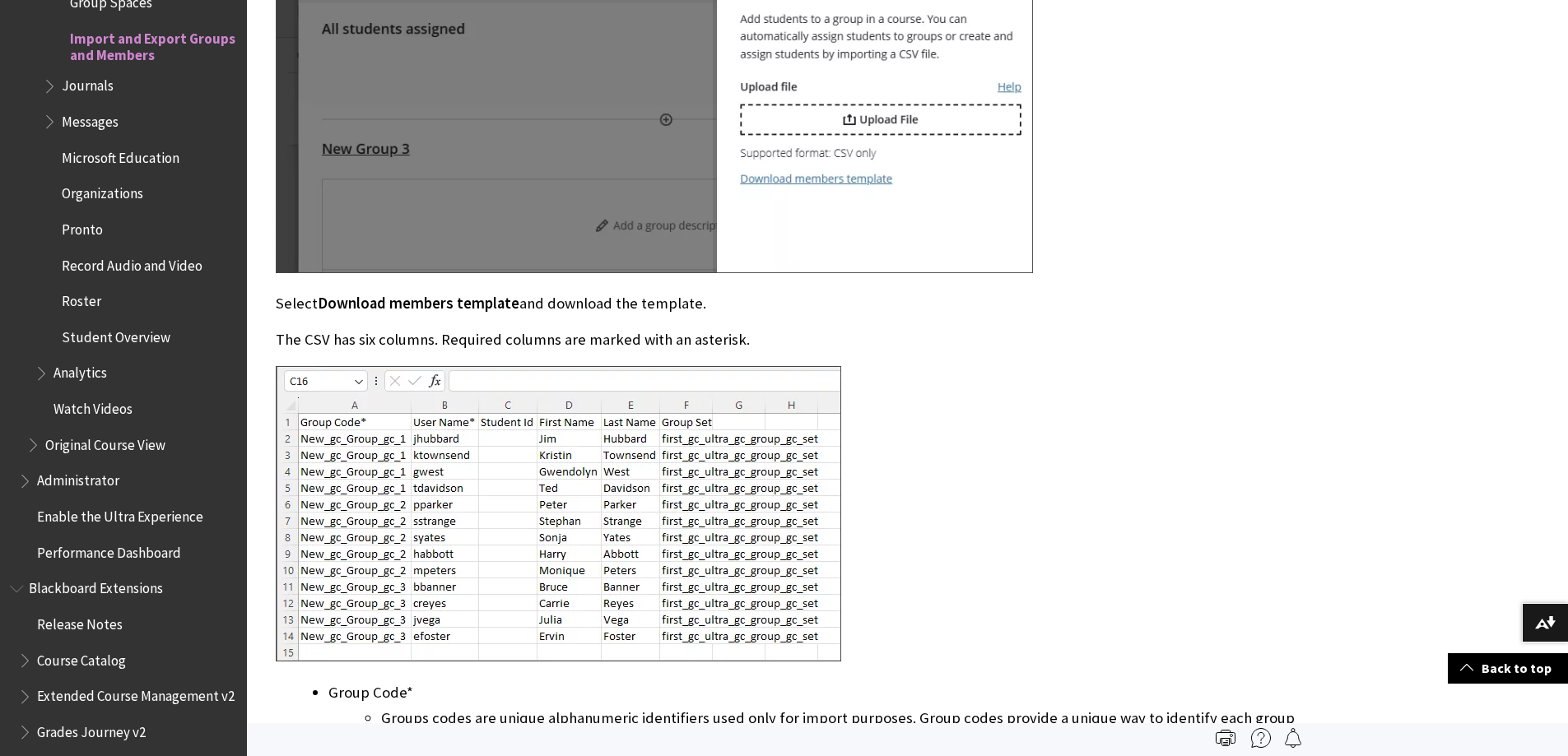
click at [939, 322] on div "Import members into groups template Select the Assign members tab in the Import…" at bounding box center [786, 466] width 1020 height 1360
